Goal: Check status: Check status

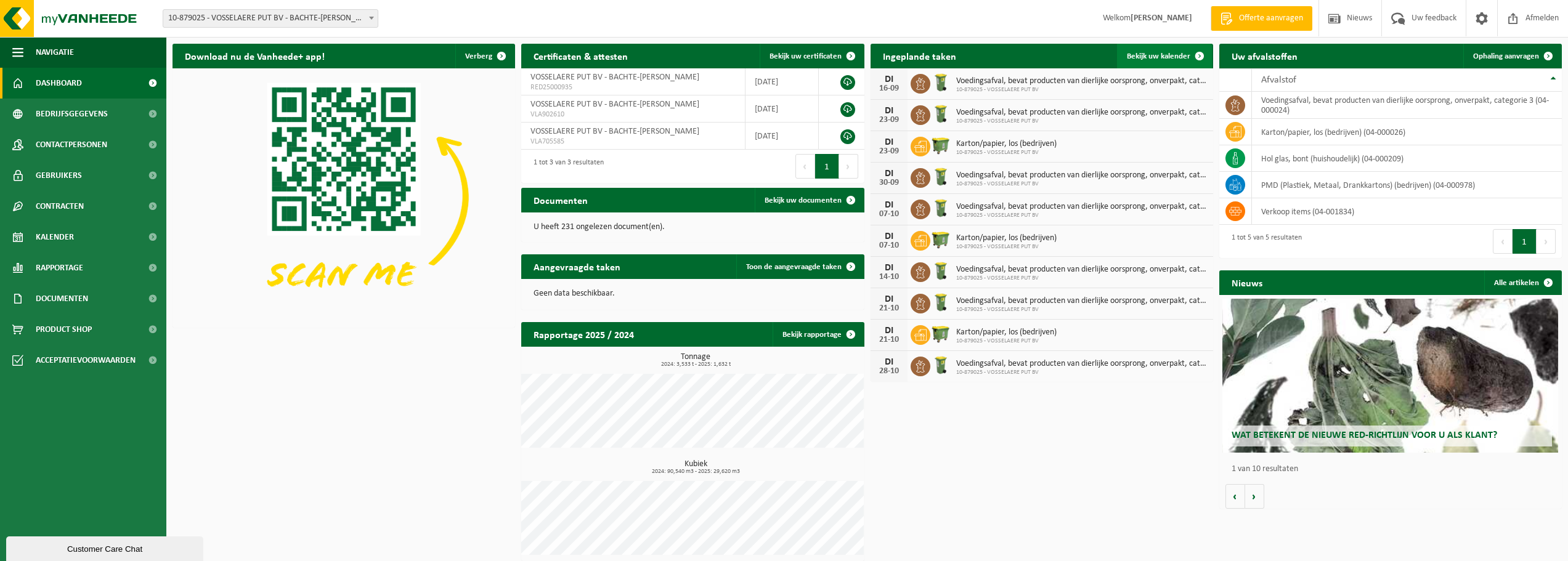
click at [1150, 57] on span "Bekijk uw kalender" at bounding box center [1159, 56] width 64 height 8
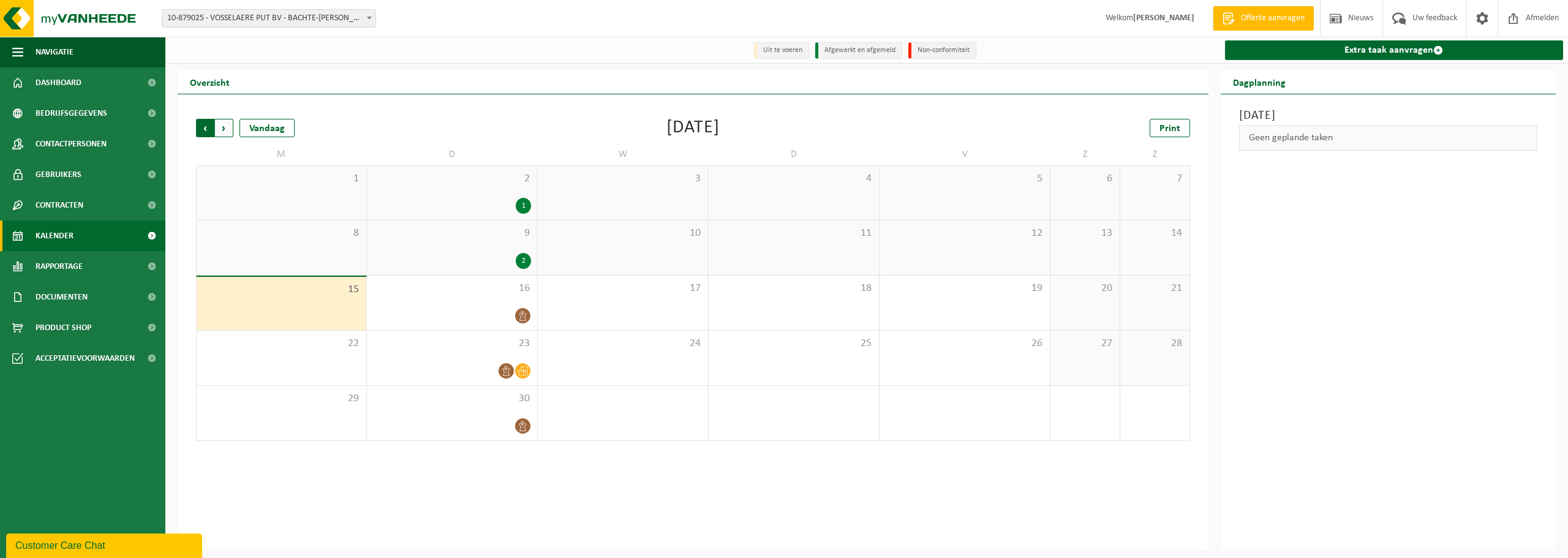
click at [225, 128] on span "Volgende" at bounding box center [223, 127] width 18 height 18
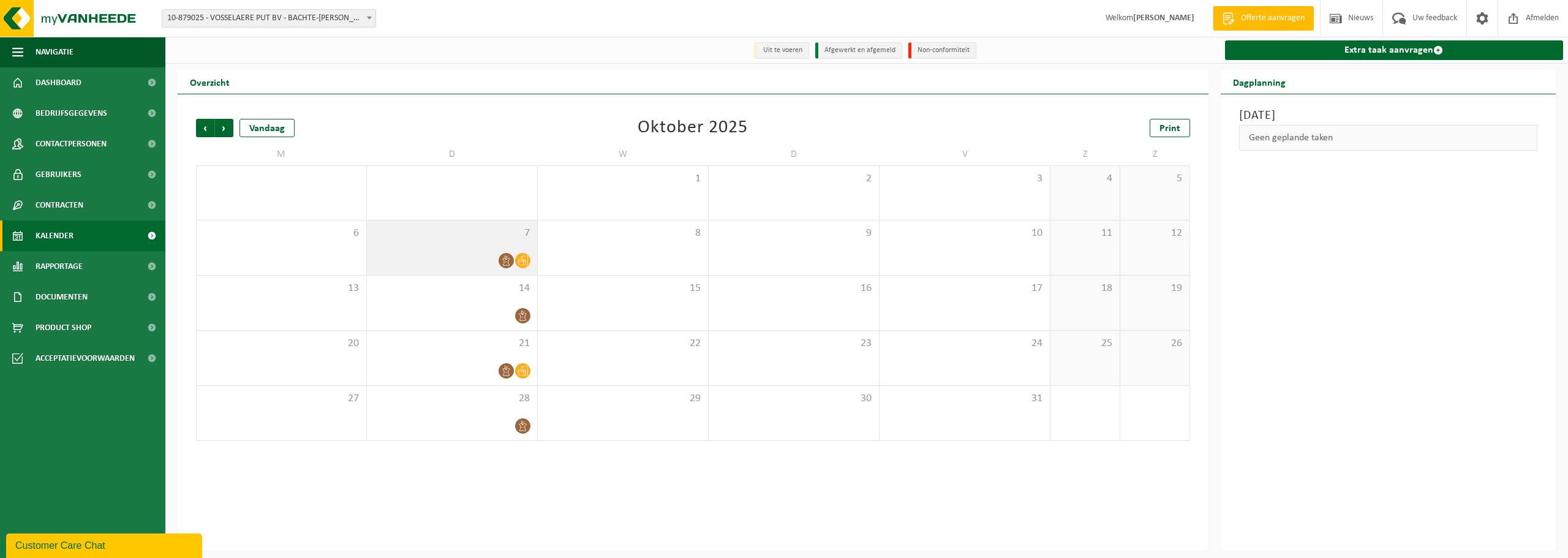
click at [502, 262] on icon at bounding box center [507, 261] width 10 height 10
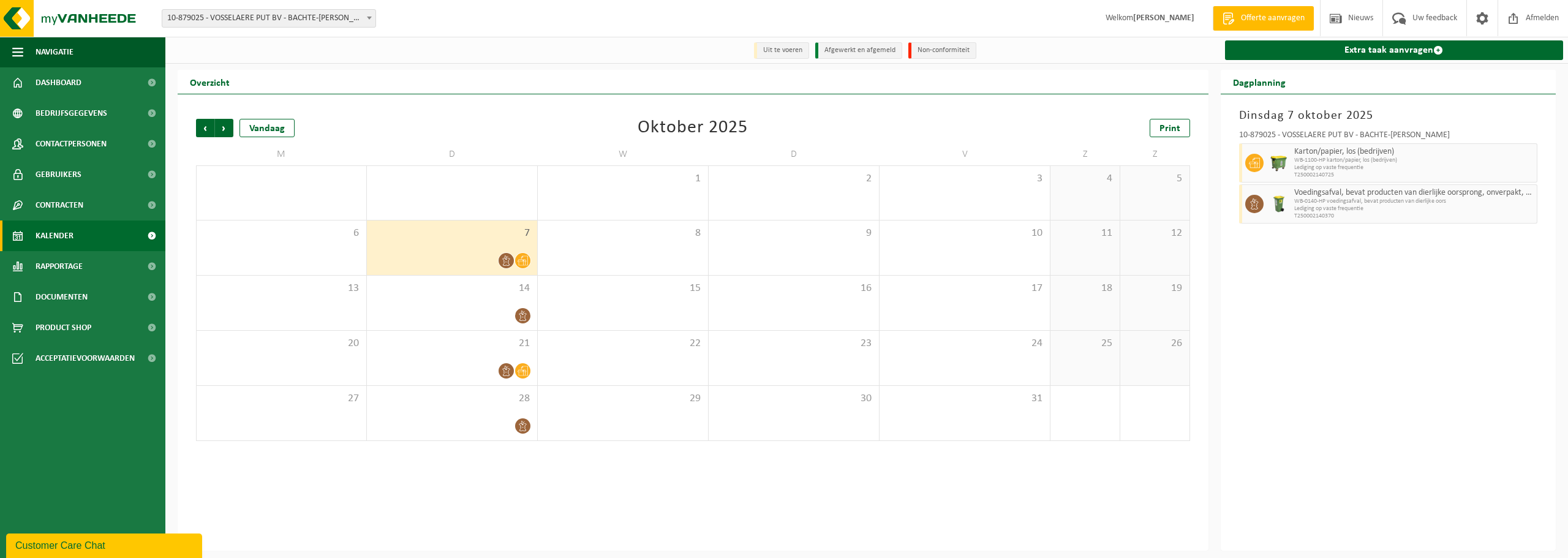
click at [525, 261] on icon at bounding box center [523, 261] width 10 height 10
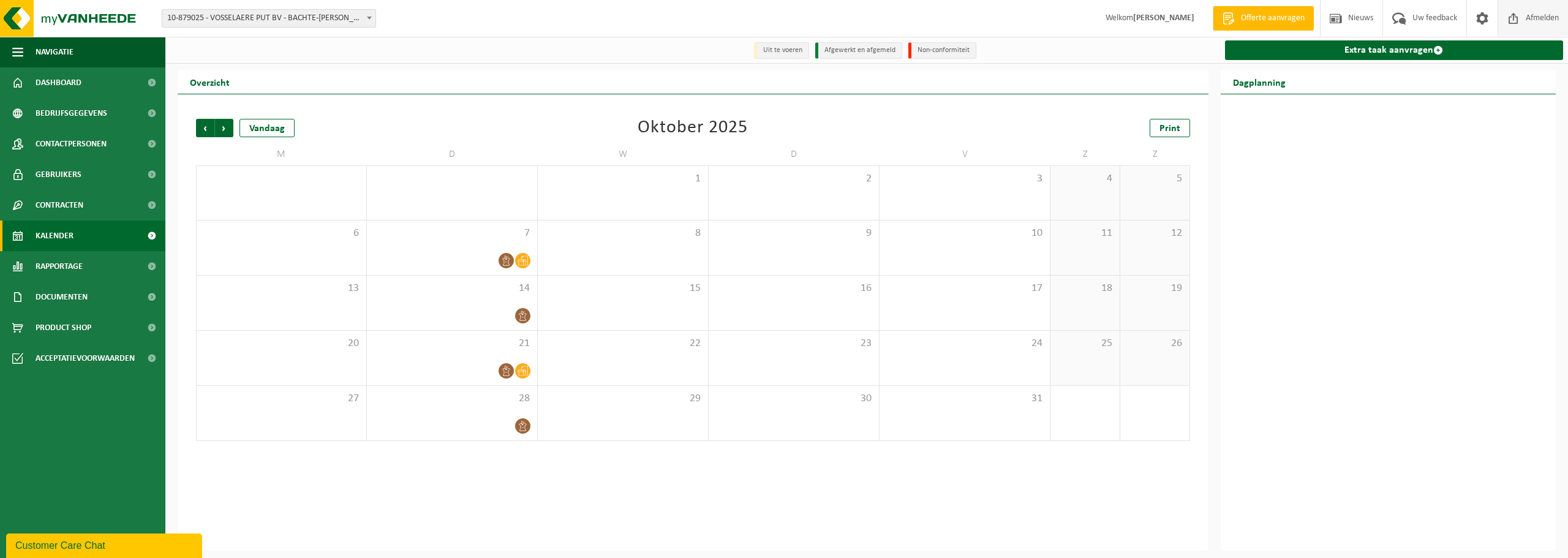
click at [1523, 22] on span "Afmelden" at bounding box center [1541, 18] width 39 height 36
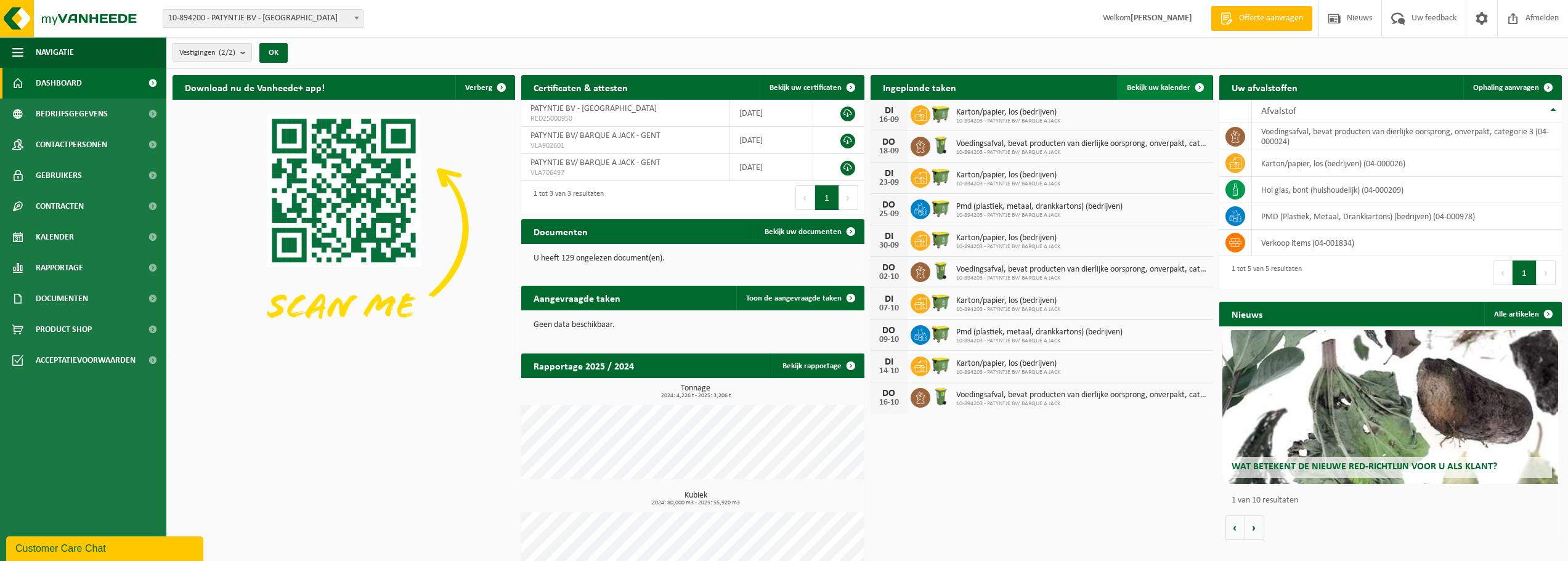
click at [1193, 84] on span at bounding box center [1200, 87] width 24 height 24
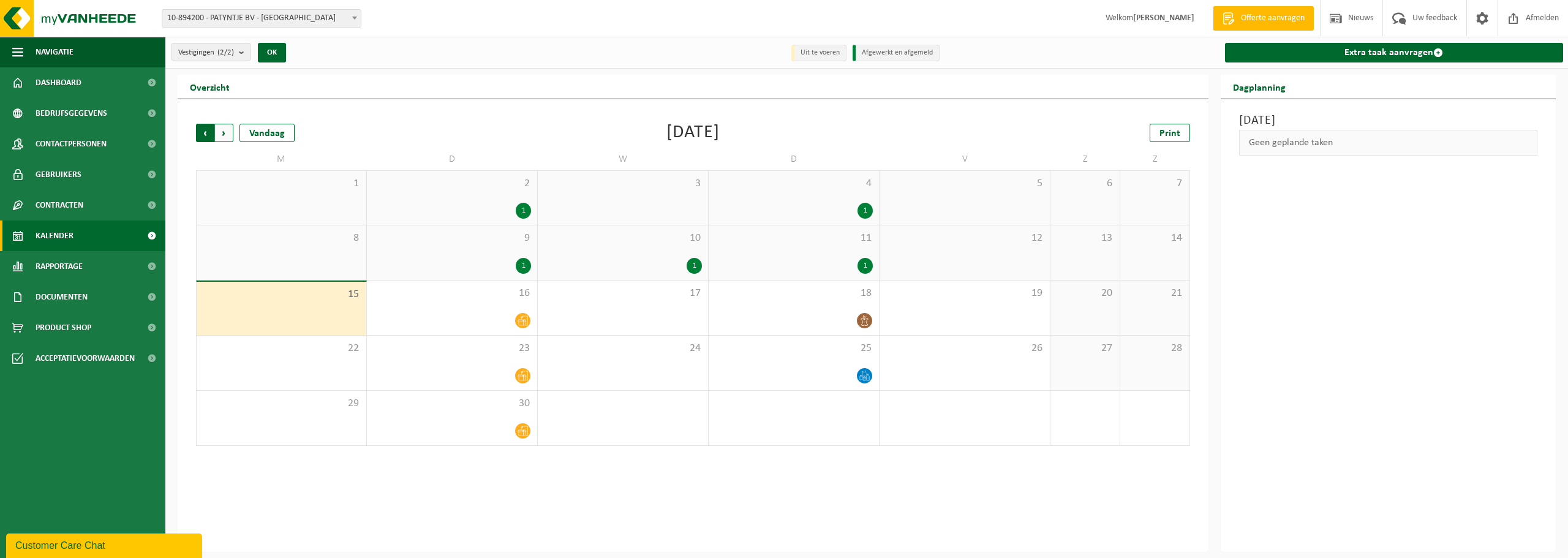
click at [222, 133] on span "Volgende" at bounding box center [223, 133] width 18 height 18
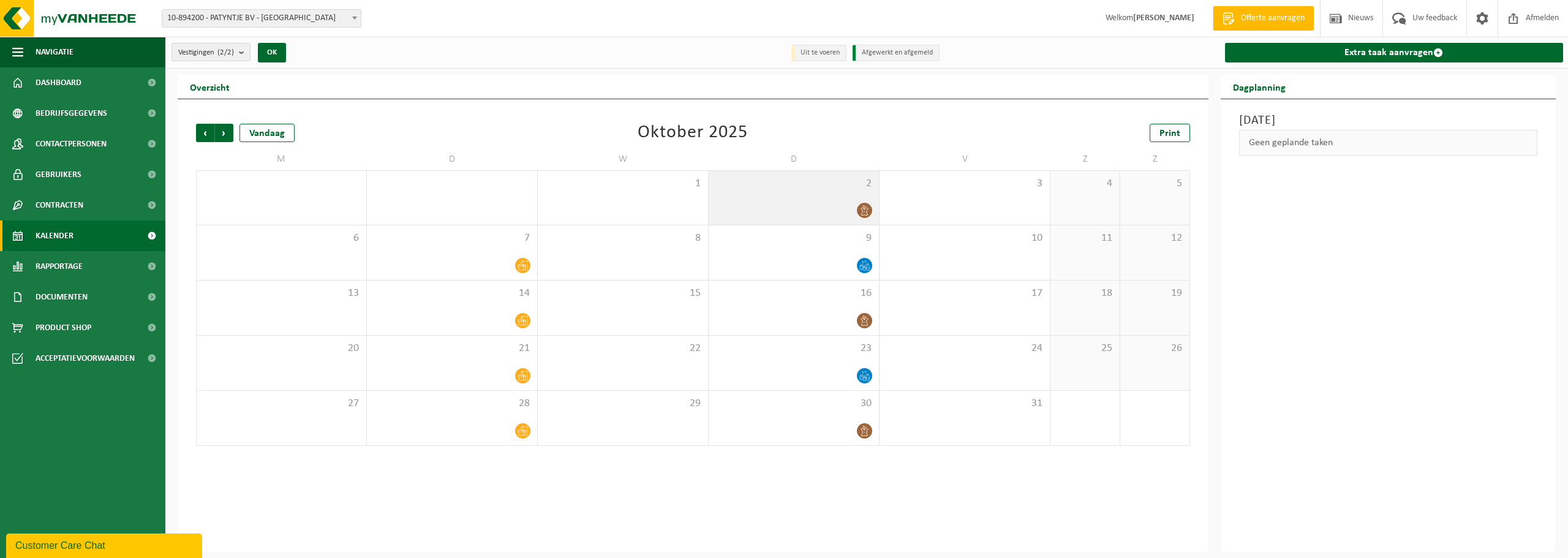
click at [794, 202] on div at bounding box center [793, 210] width 158 height 16
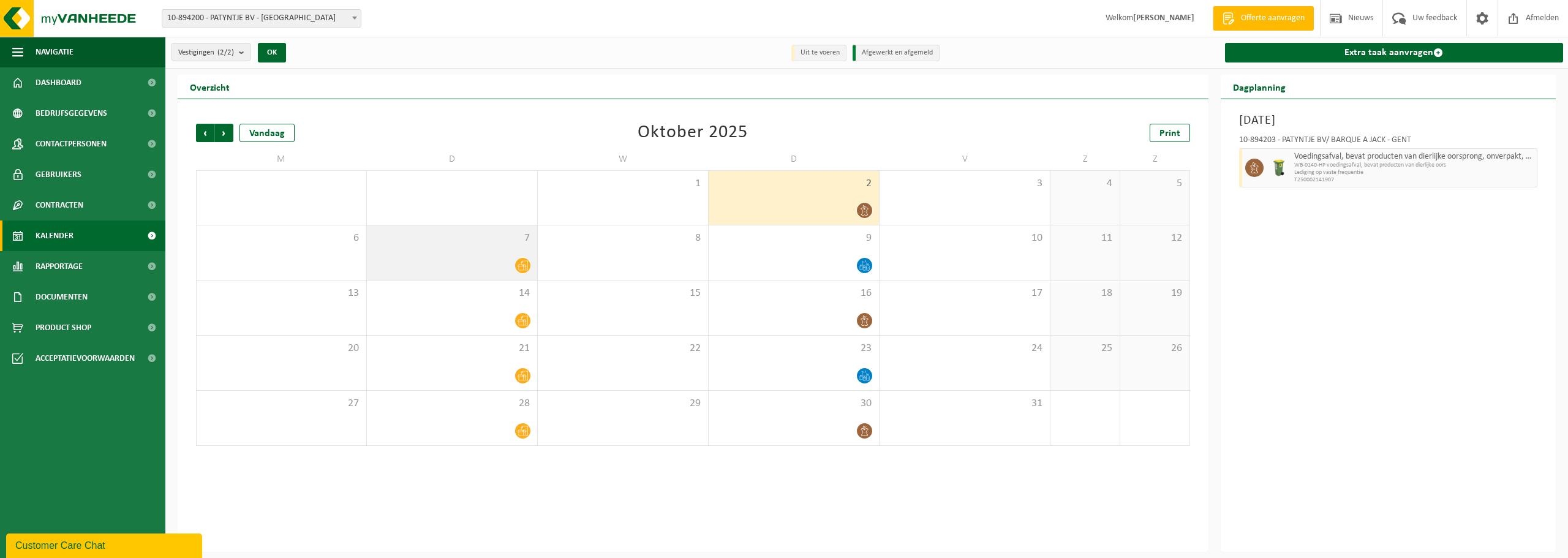
click at [507, 263] on div at bounding box center [452, 265] width 158 height 16
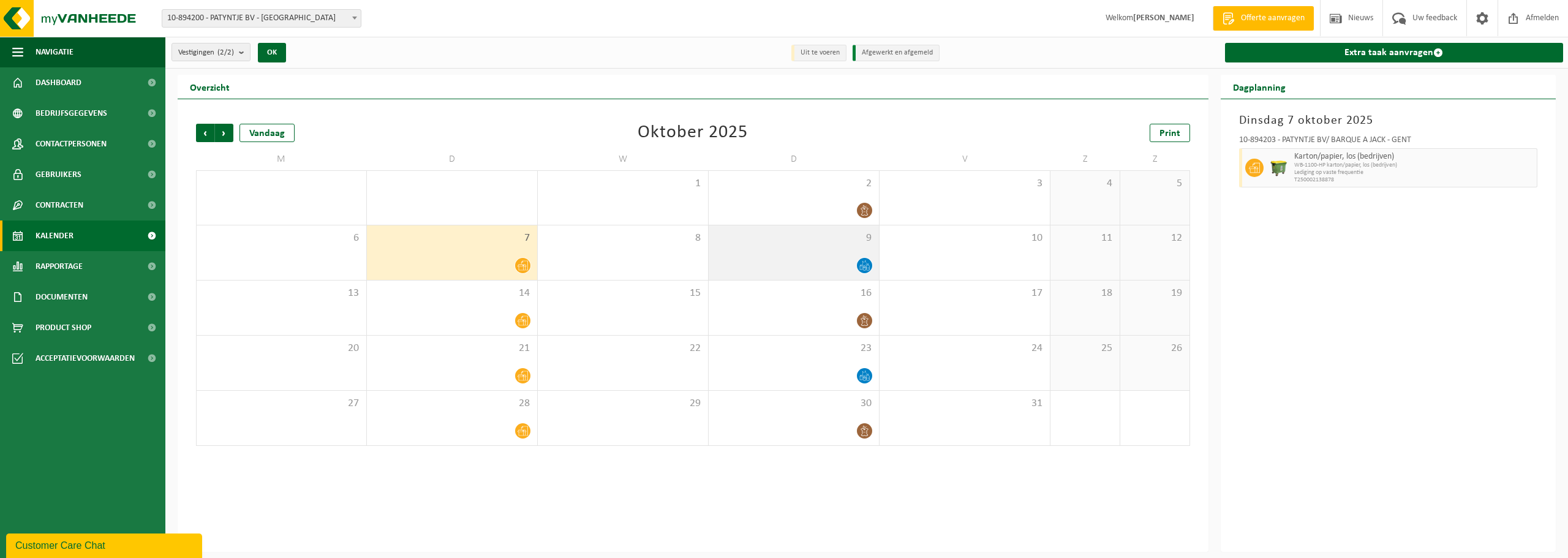
click at [825, 266] on div at bounding box center [793, 265] width 158 height 16
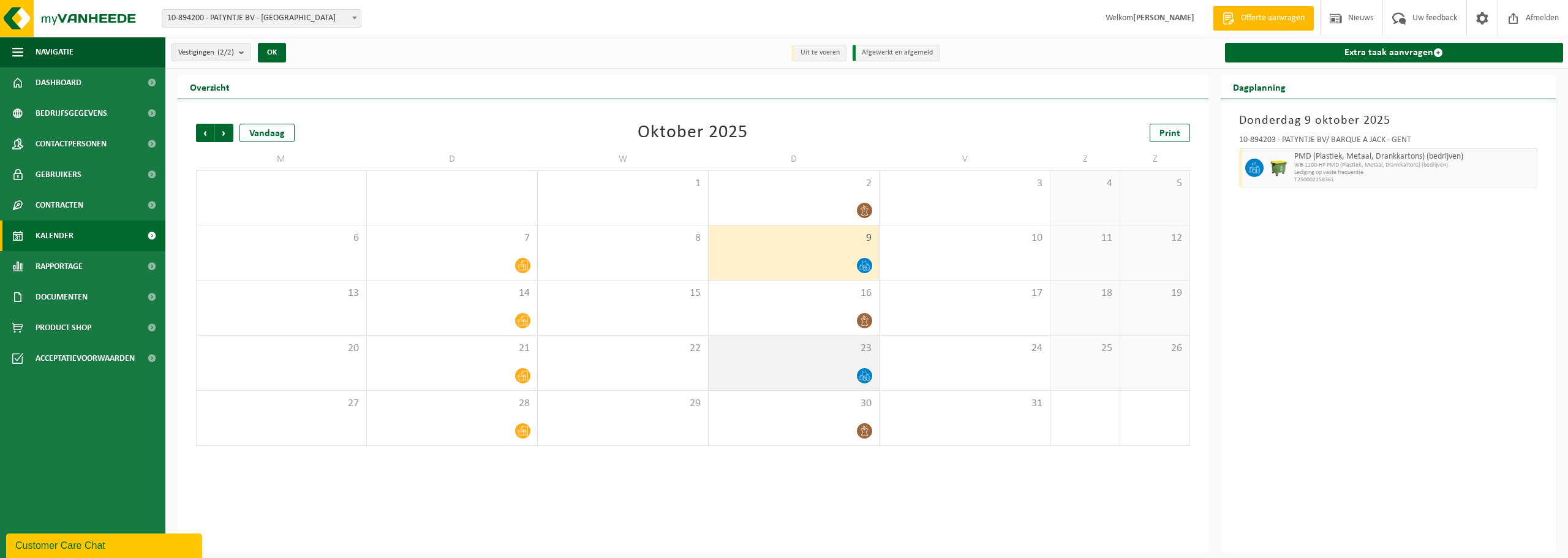
click at [792, 348] on span "23" at bounding box center [793, 349] width 158 height 14
